Goal: Task Accomplishment & Management: Manage account settings

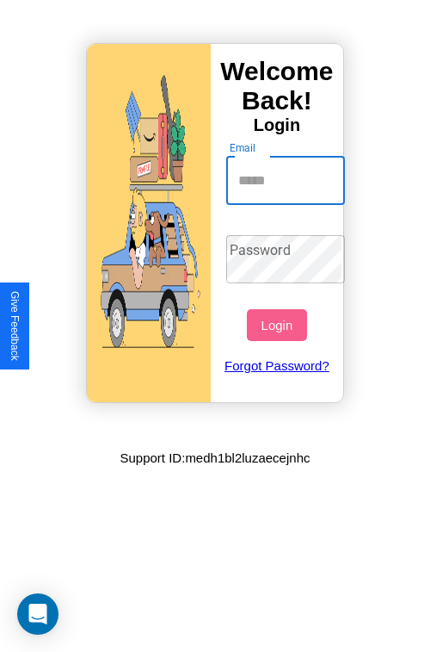
click at [288, 180] on input "Email" at bounding box center [286, 181] width 120 height 48
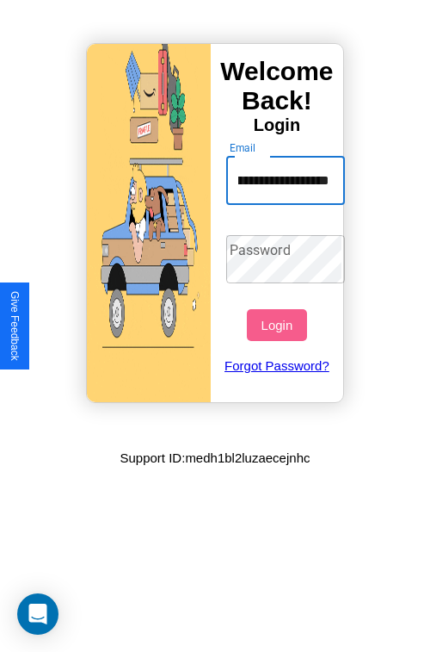
scroll to position [0, 47]
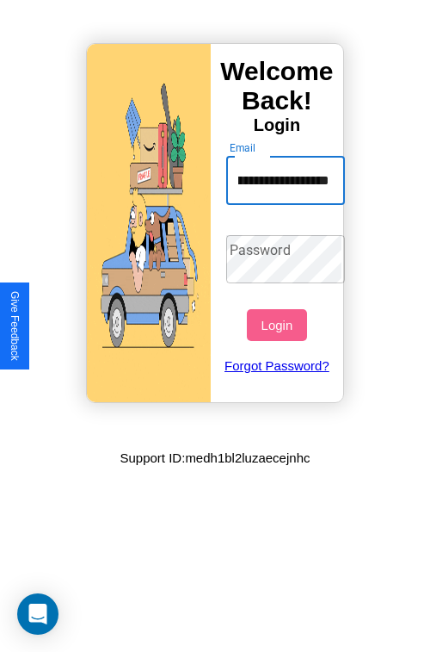
type input "**********"
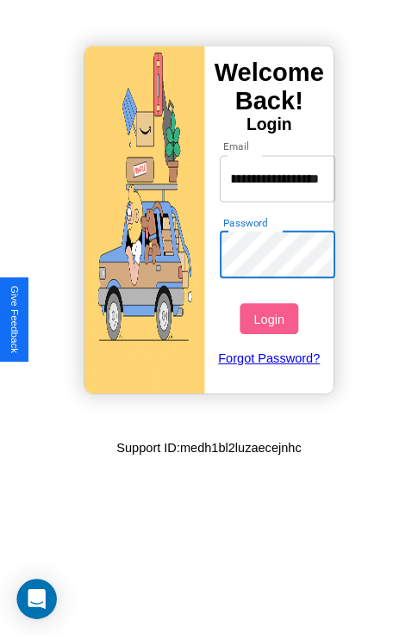
scroll to position [0, 0]
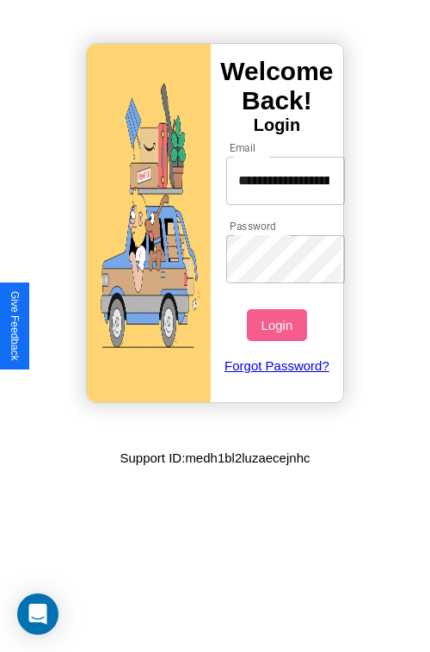
click at [279, 325] on button "Login" at bounding box center [276, 325] width 59 height 32
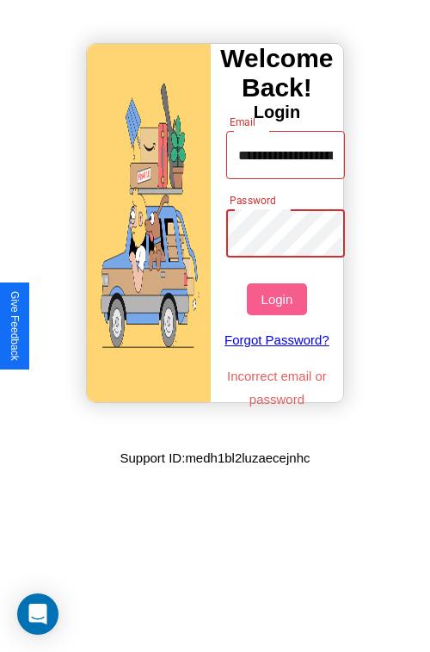
click at [279, 299] on button "Login" at bounding box center [276, 299] width 59 height 32
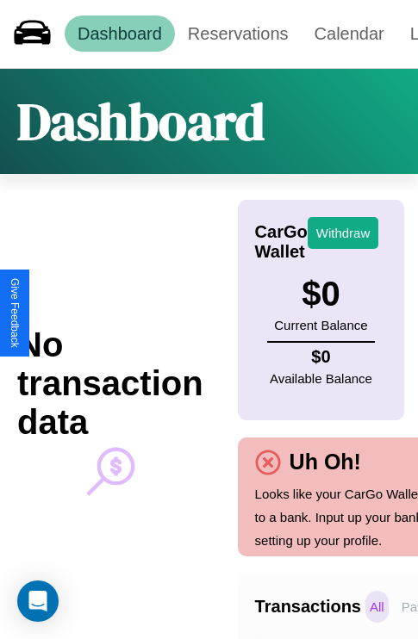
scroll to position [0, 122]
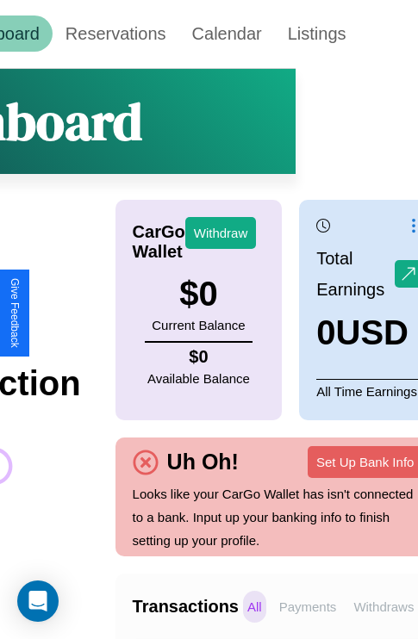
click at [383, 606] on p "Withdraws" at bounding box center [383, 607] width 69 height 32
click at [307, 606] on p "Payments" at bounding box center [308, 607] width 66 height 32
click at [383, 606] on p "Withdraws" at bounding box center [383, 607] width 69 height 32
click at [307, 606] on p "Payments" at bounding box center [308, 607] width 66 height 32
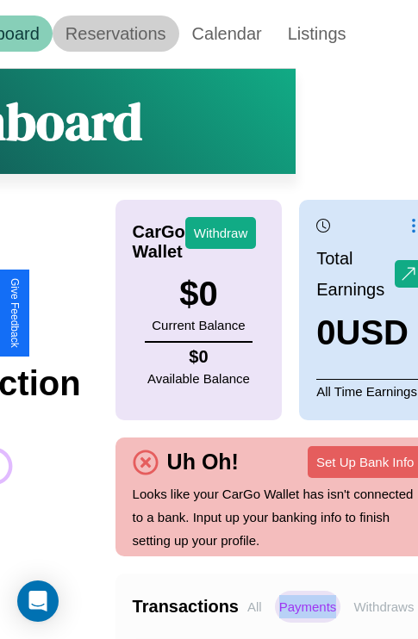
click at [115, 34] on link "Reservations" at bounding box center [116, 33] width 127 height 36
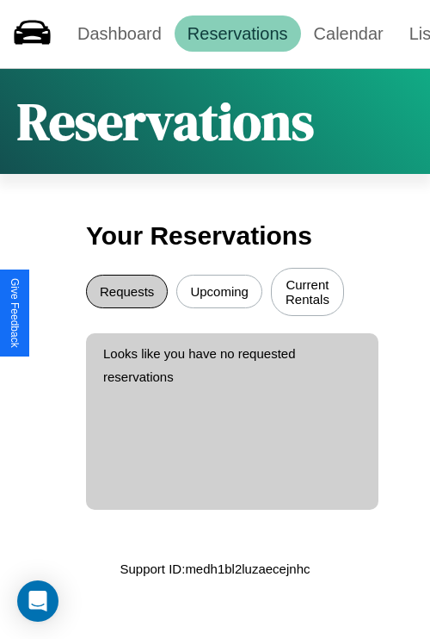
click at [127, 294] on button "Requests" at bounding box center [127, 292] width 82 height 34
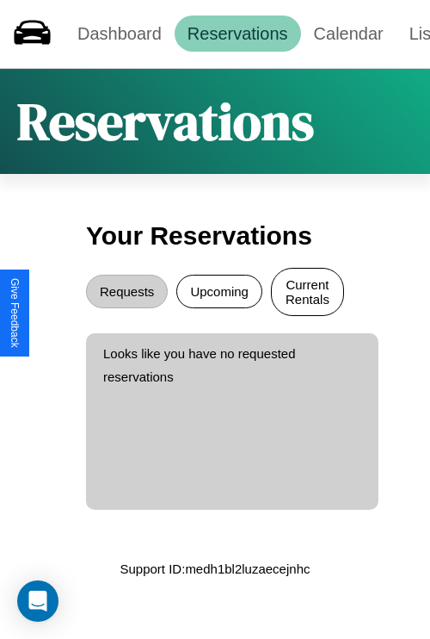
click at [307, 294] on button "Current Rentals" at bounding box center [307, 292] width 73 height 48
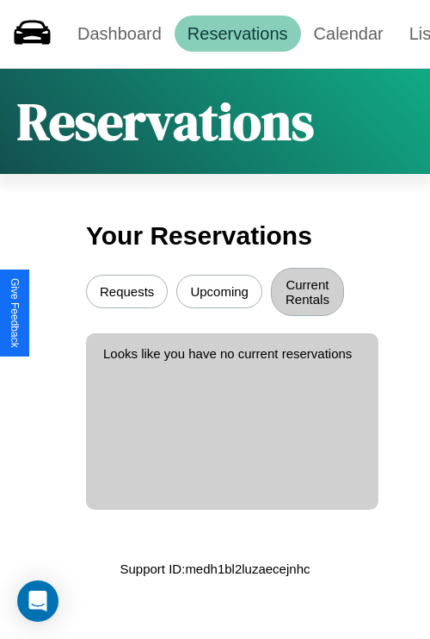
click at [220, 294] on button "Upcoming" at bounding box center [219, 292] width 86 height 34
